Goal: Task Accomplishment & Management: Manage account settings

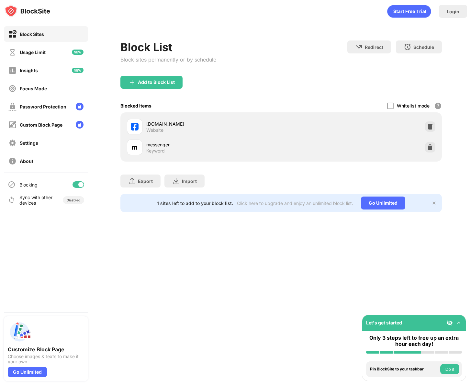
click at [78, 187] on div at bounding box center [79, 184] width 12 height 6
click at [97, 183] on div "Block List Block sites permanently or by schedule Redirect Choose a site to be …" at bounding box center [281, 126] width 378 height 208
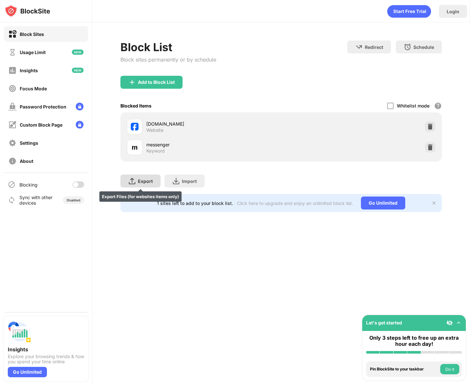
click at [75, 187] on div at bounding box center [75, 184] width 5 height 5
click at [92, 186] on div "Block List Block sites permanently or by schedule Redirect Choose a site to be …" at bounding box center [281, 126] width 378 height 208
click at [78, 185] on div at bounding box center [75, 184] width 5 height 5
click at [95, 187] on div "Block List Block sites permanently or by schedule Redirect Choose a site to be …" at bounding box center [281, 126] width 378 height 208
click at [79, 185] on div at bounding box center [79, 184] width 12 height 6
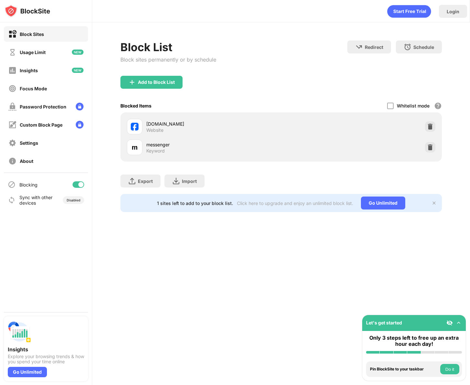
click at [97, 185] on div "Block List Block sites permanently or by schedule Redirect Choose a site to be …" at bounding box center [281, 126] width 378 height 208
